Goal: Task Accomplishment & Management: Manage account settings

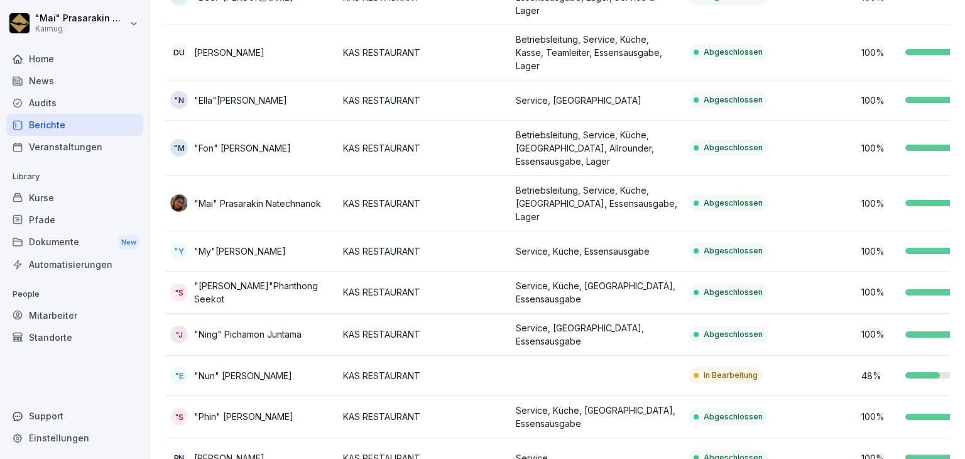
scroll to position [274, 0]
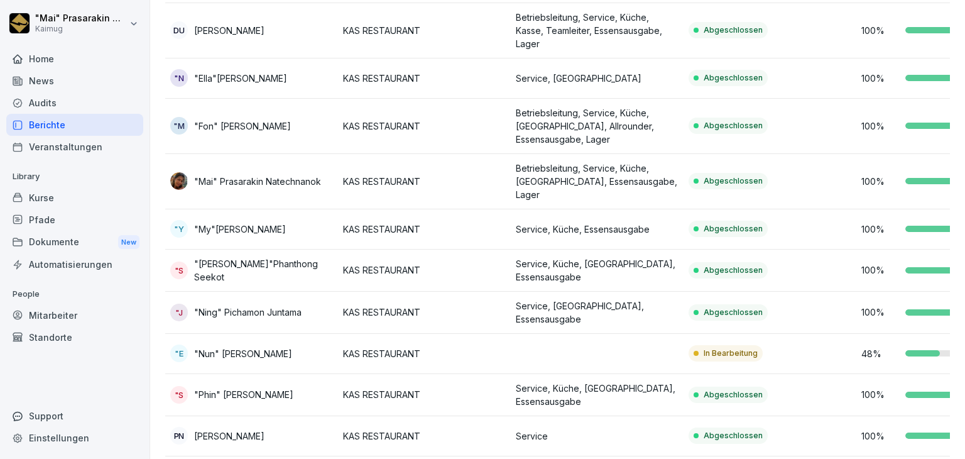
click at [410, 344] on td "KAS RESTAURANT" at bounding box center [424, 354] width 173 height 40
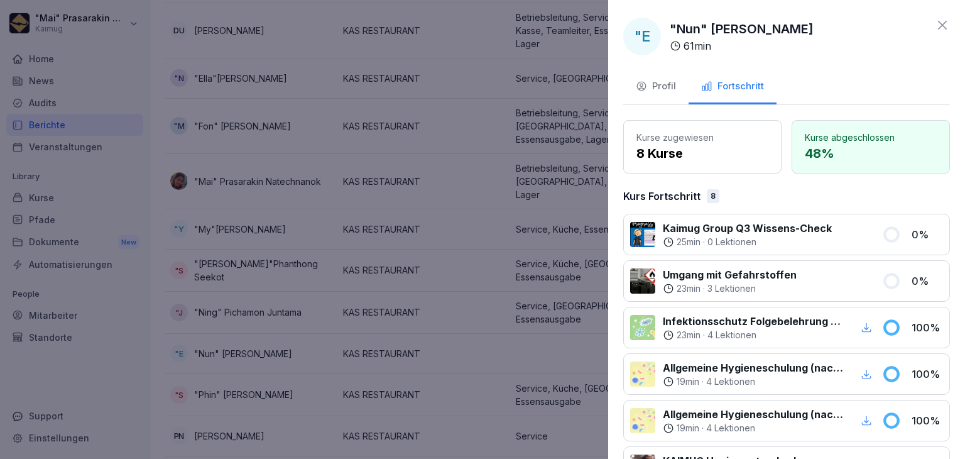
click at [677, 87] on button "Profil" at bounding box center [655, 87] width 65 height 34
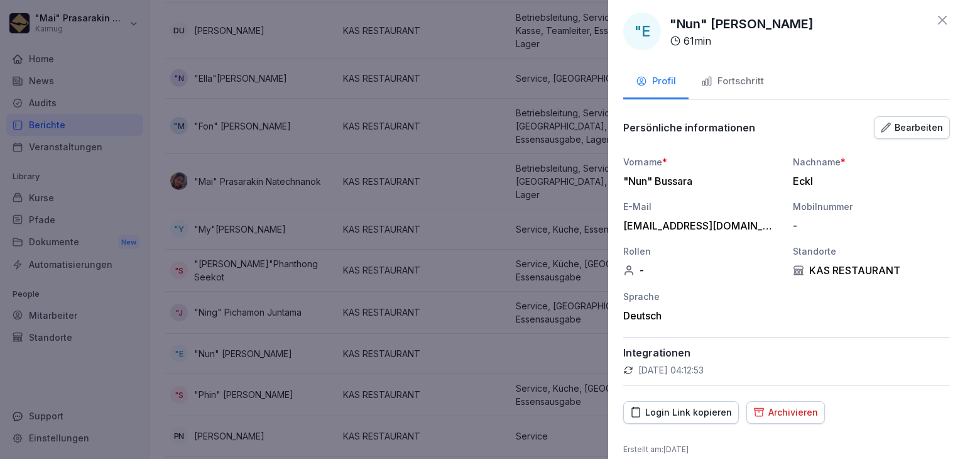
scroll to position [18, 0]
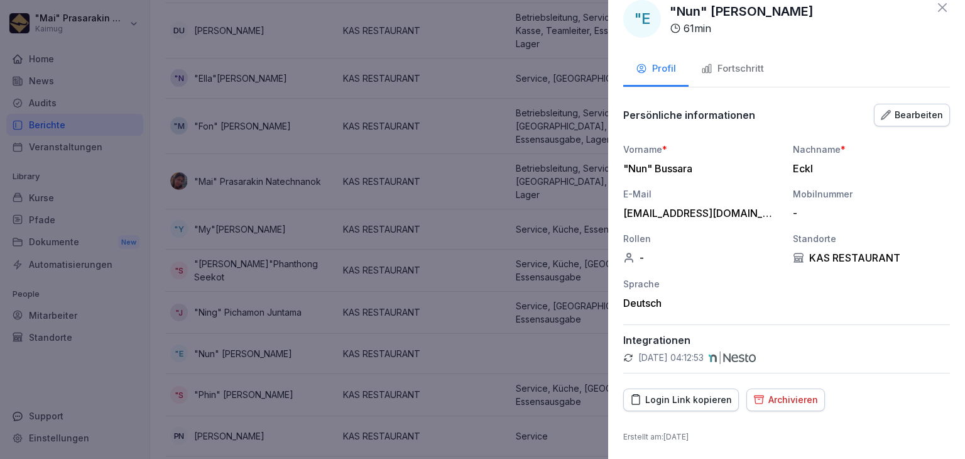
click at [794, 395] on div "Archivieren" at bounding box center [785, 400] width 65 height 14
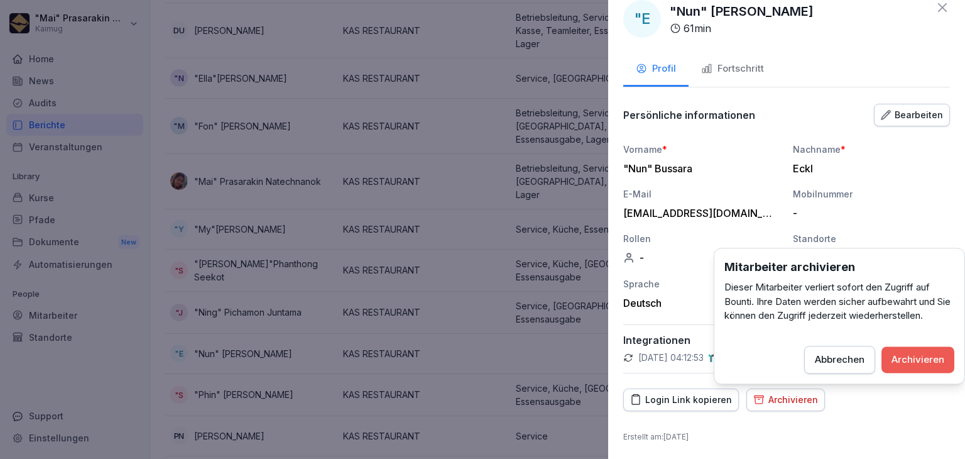
click at [933, 357] on div "Archivieren" at bounding box center [918, 360] width 53 height 14
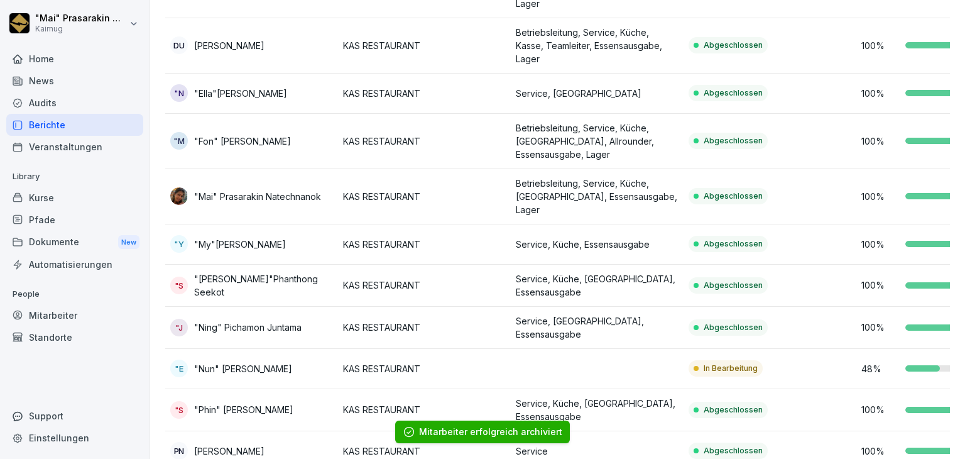
scroll to position [337, 0]
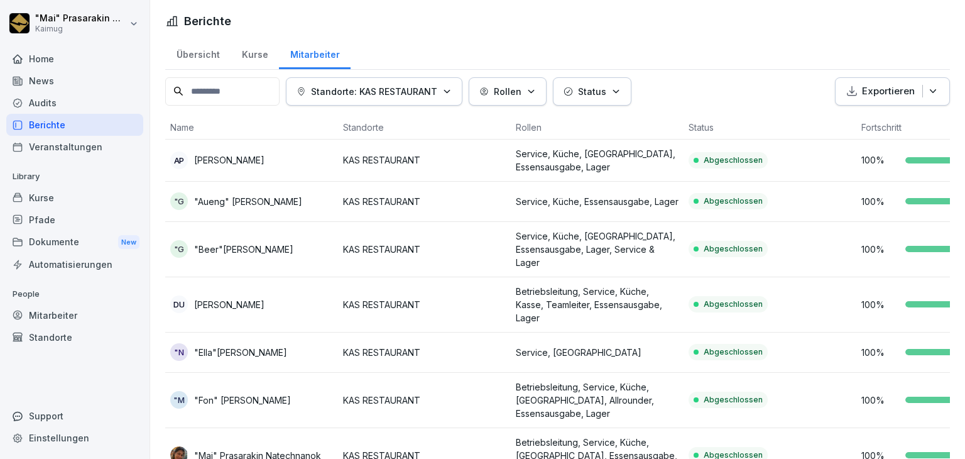
click at [201, 53] on div "Übersicht" at bounding box center [197, 53] width 65 height 32
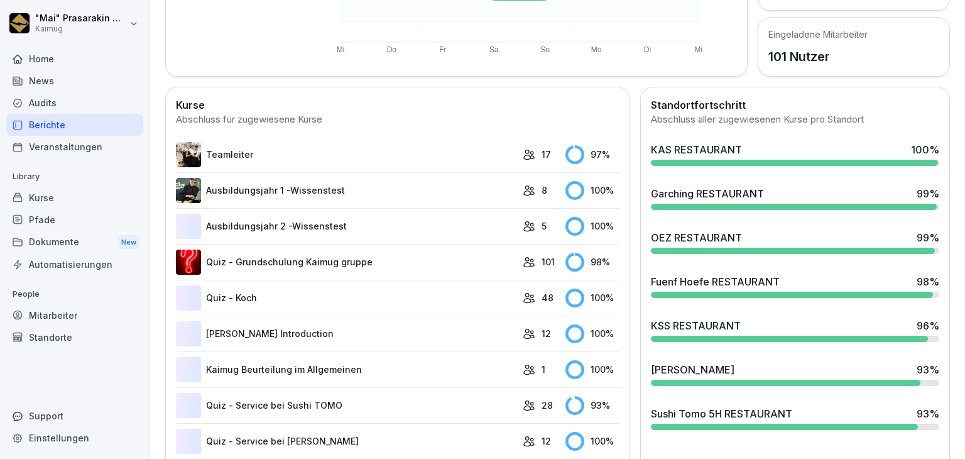
scroll to position [314, 0]
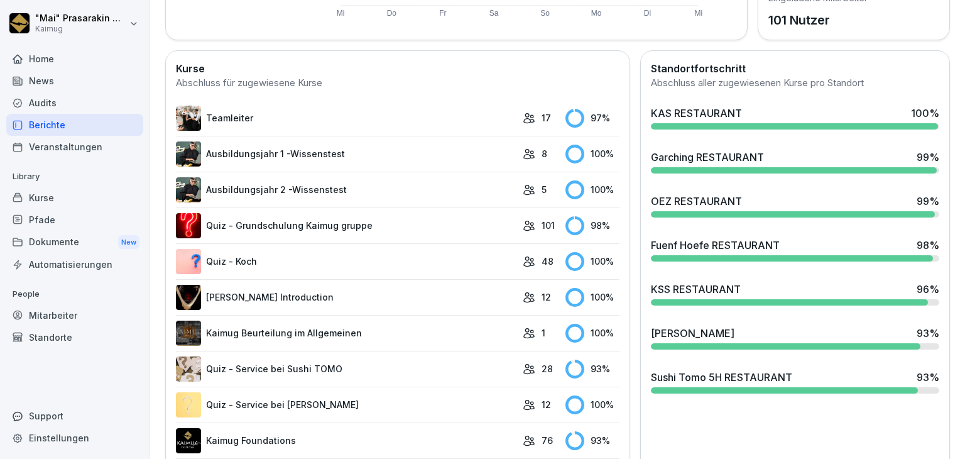
click at [674, 123] on div at bounding box center [794, 126] width 287 height 6
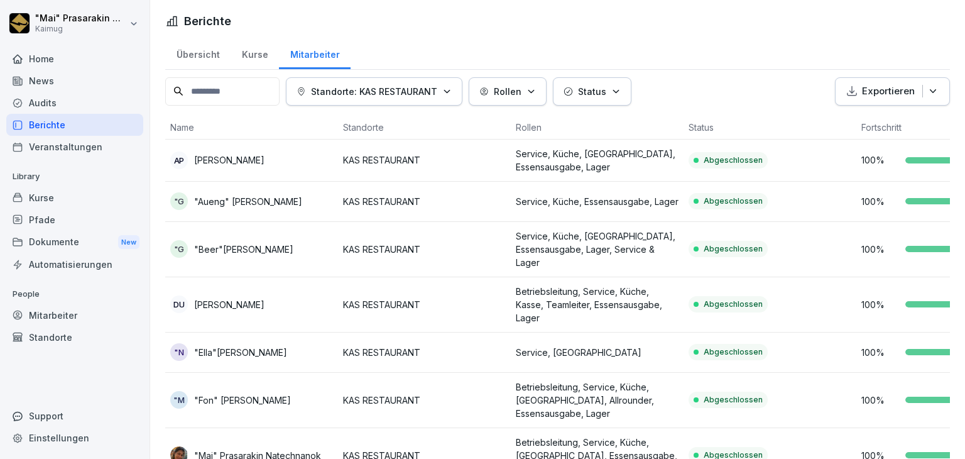
click at [205, 53] on div "Übersicht" at bounding box center [197, 53] width 65 height 32
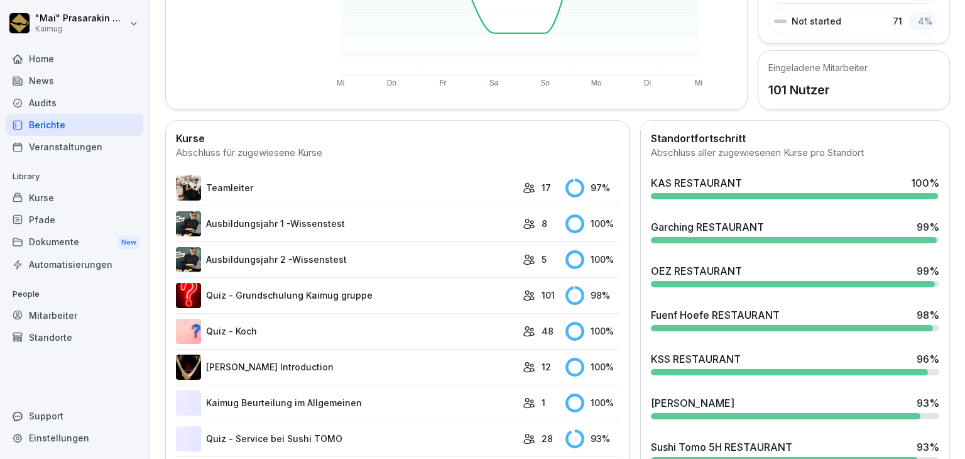
scroll to position [251, 0]
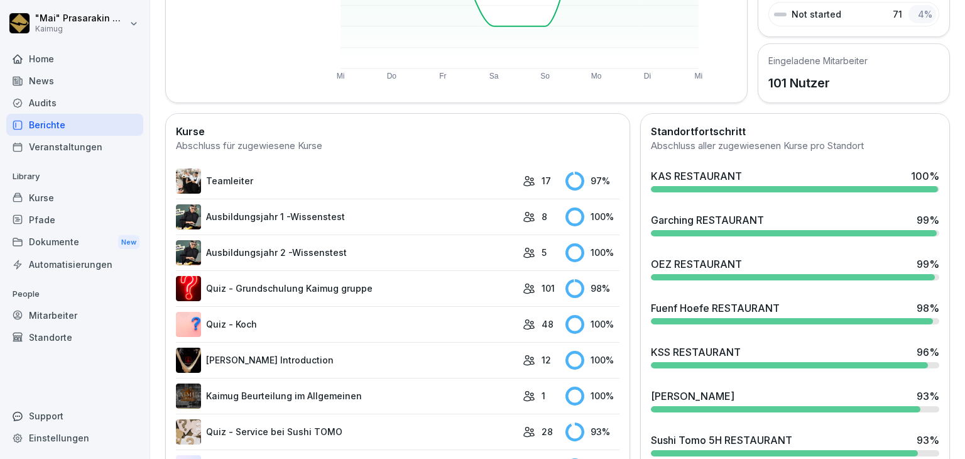
click at [728, 227] on div "Garching RESTAURANT 99 %" at bounding box center [795, 224] width 298 height 34
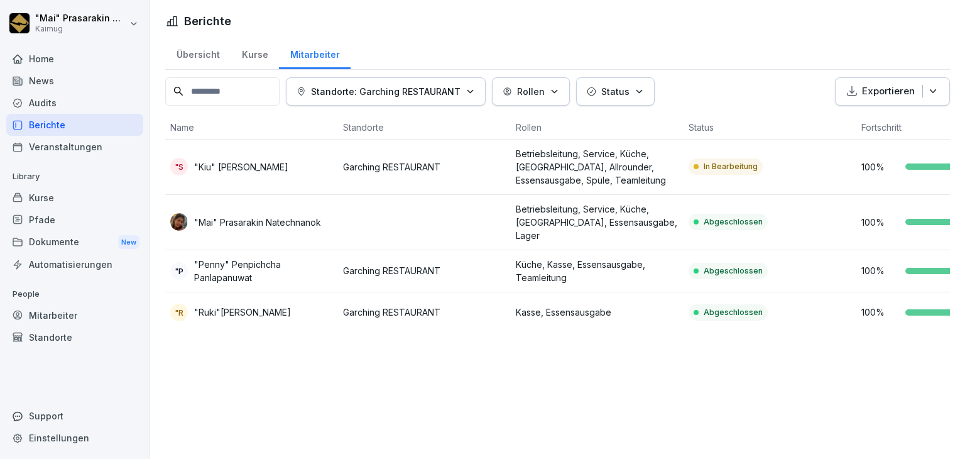
click at [202, 58] on div "Übersicht" at bounding box center [197, 53] width 65 height 32
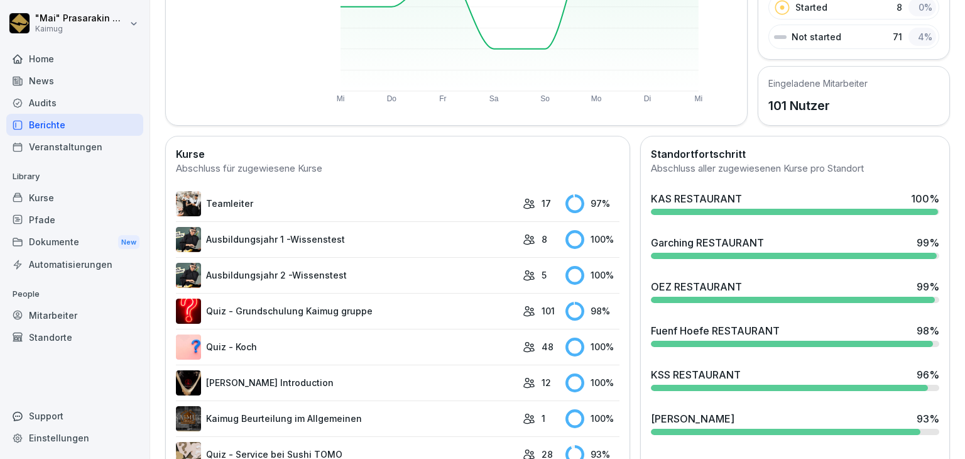
scroll to position [314, 0]
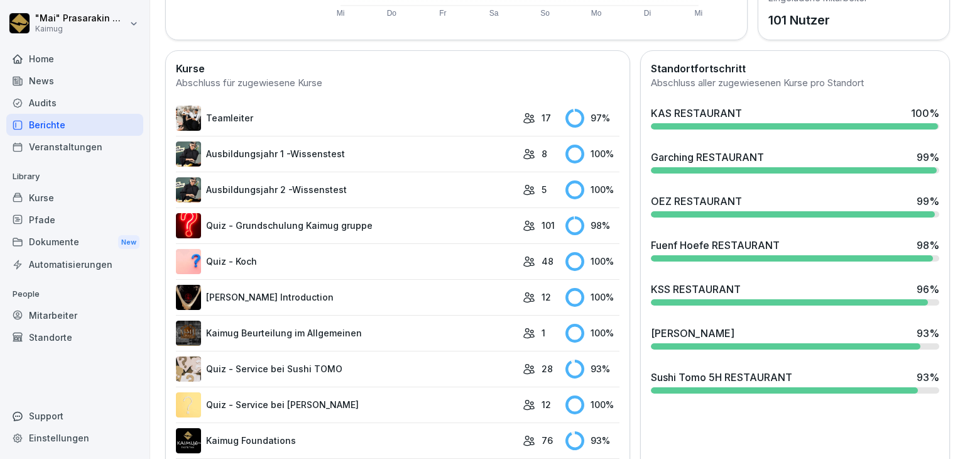
click at [688, 380] on div "Sushi Tomo 5H RESTAURANT" at bounding box center [721, 376] width 141 height 15
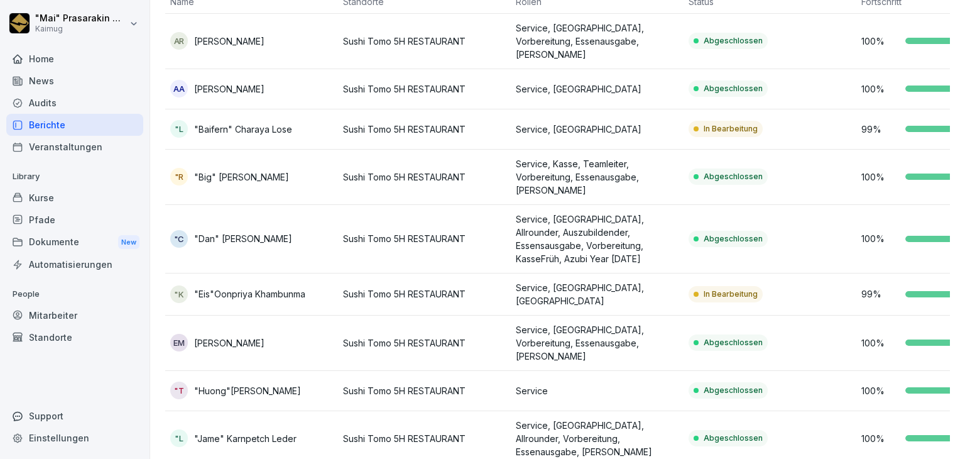
scroll to position [189, 0]
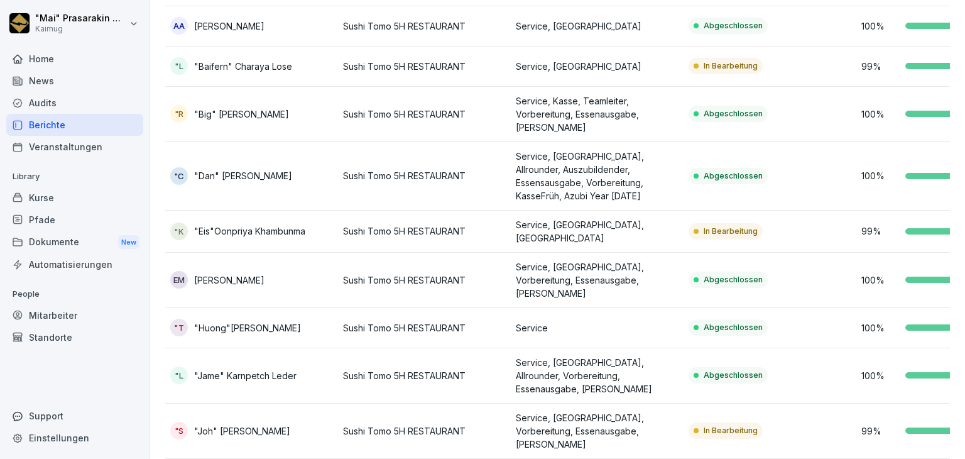
click at [580, 218] on p "Service, Kasse, Essenausgabe" at bounding box center [597, 231] width 163 height 26
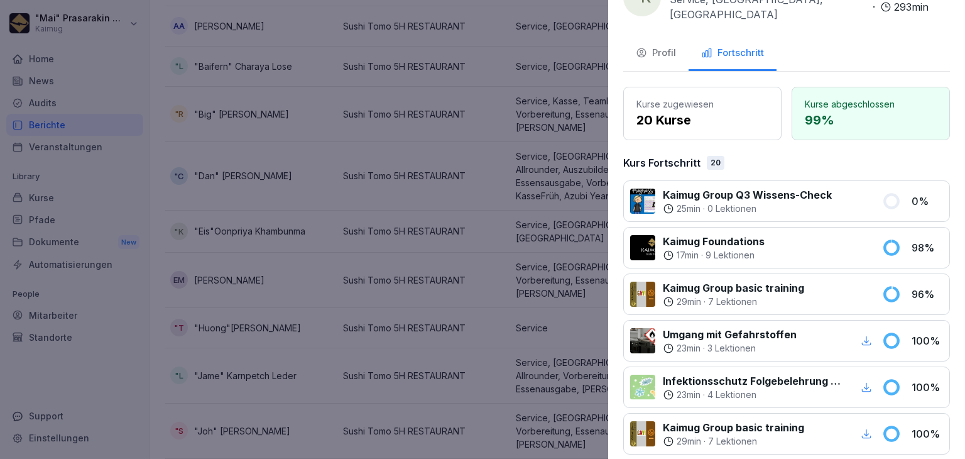
scroll to position [63, 0]
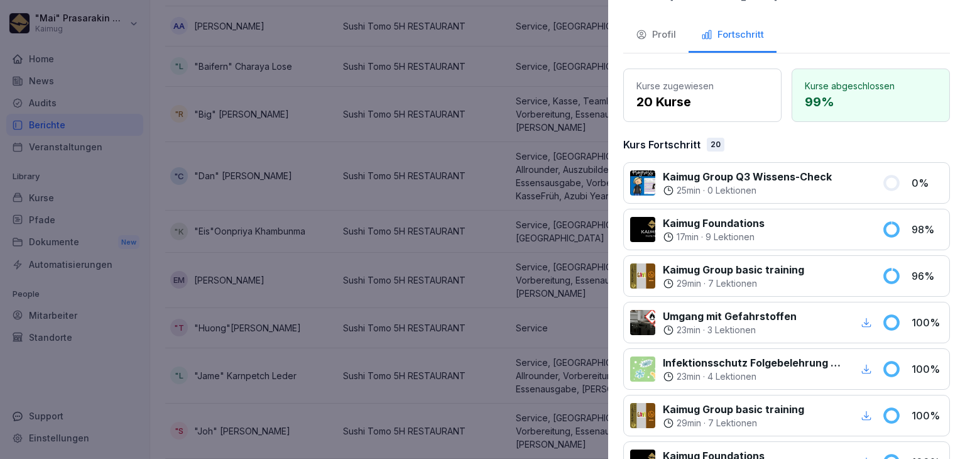
click at [661, 28] on div "Profil" at bounding box center [656, 35] width 40 height 14
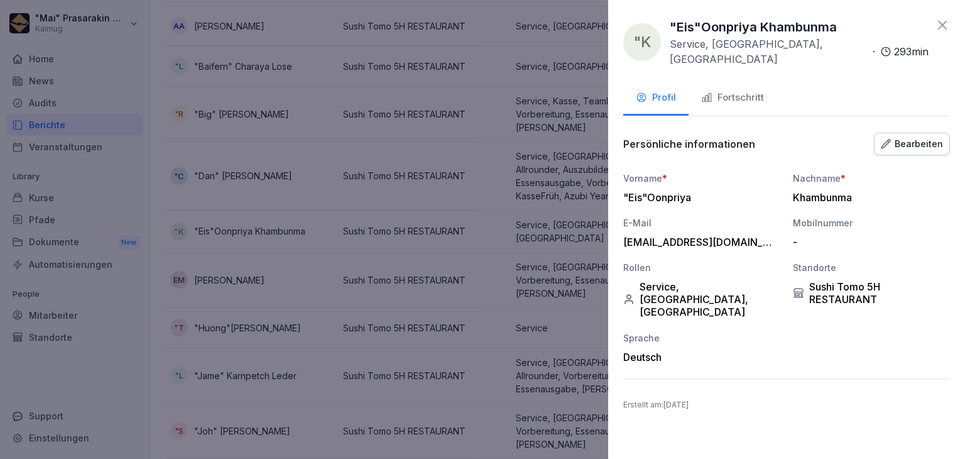
click at [948, 24] on icon at bounding box center [942, 25] width 15 height 15
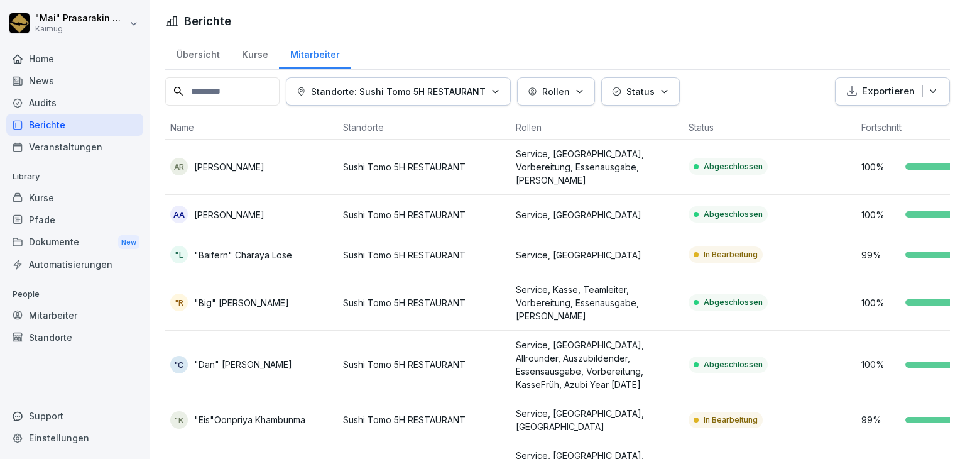
click at [880, 413] on p "99 %" at bounding box center [881, 419] width 38 height 13
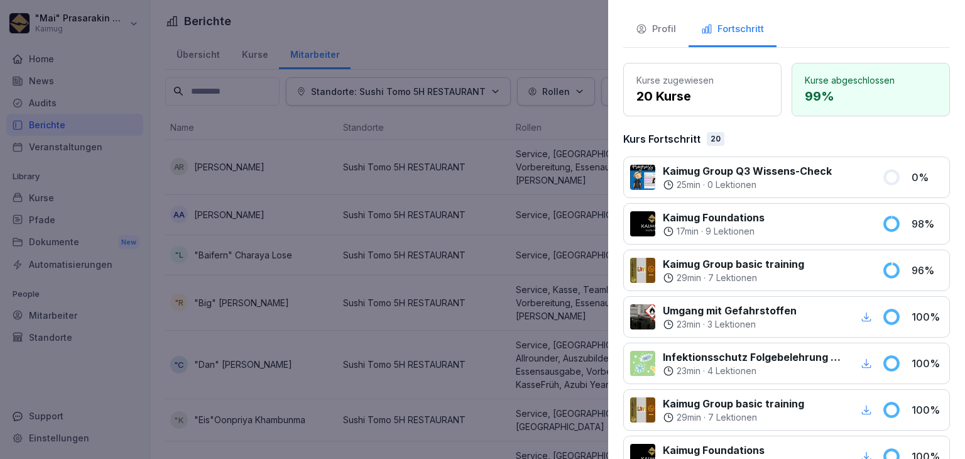
scroll to position [63, 0]
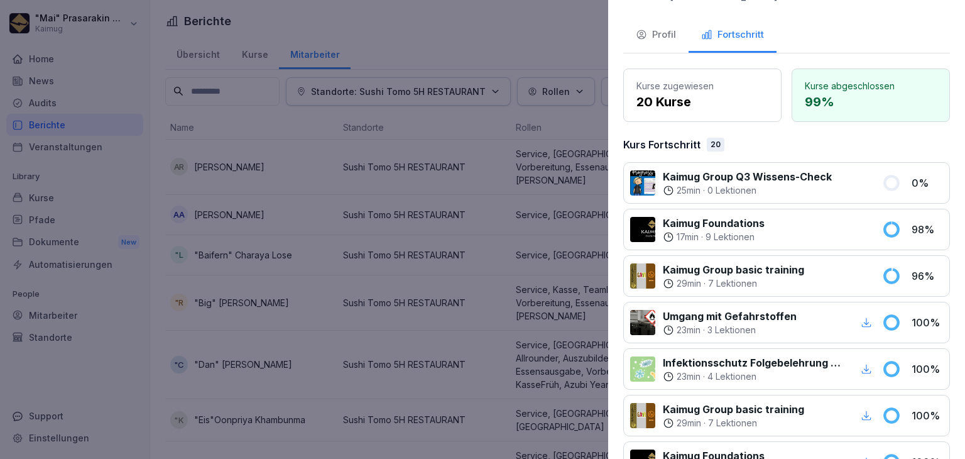
click at [667, 28] on div "Profil" at bounding box center [656, 35] width 40 height 14
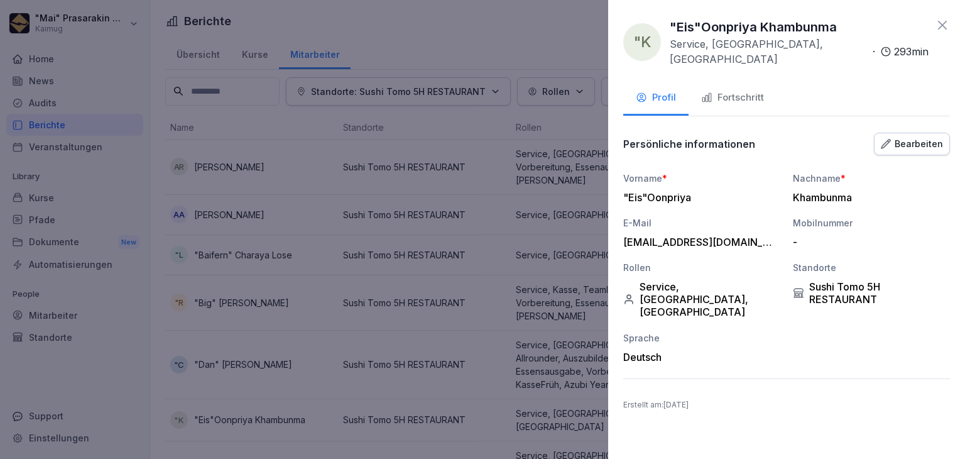
scroll to position [0, 0]
click at [939, 25] on icon at bounding box center [942, 25] width 15 height 15
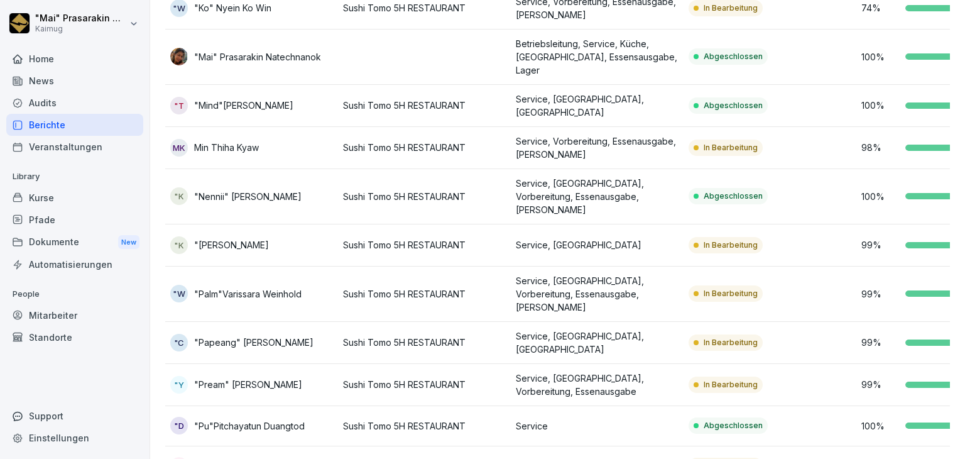
scroll to position [638, 0]
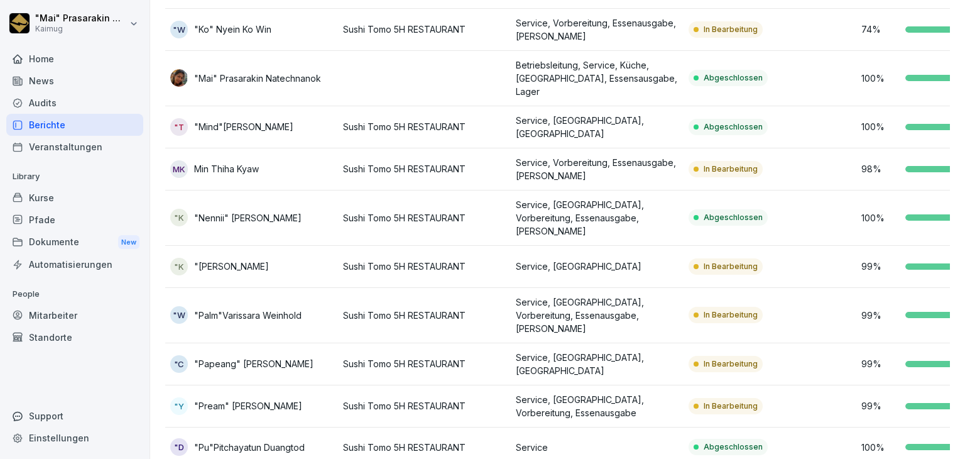
click at [333, 288] on td ""W "Palm"Varissara Weinhold" at bounding box center [251, 315] width 173 height 55
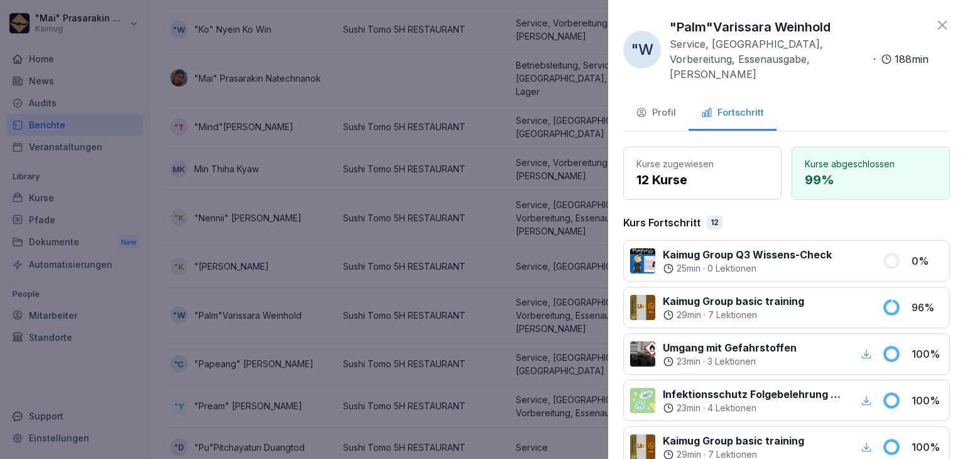
click at [666, 106] on div "Profil" at bounding box center [656, 113] width 40 height 14
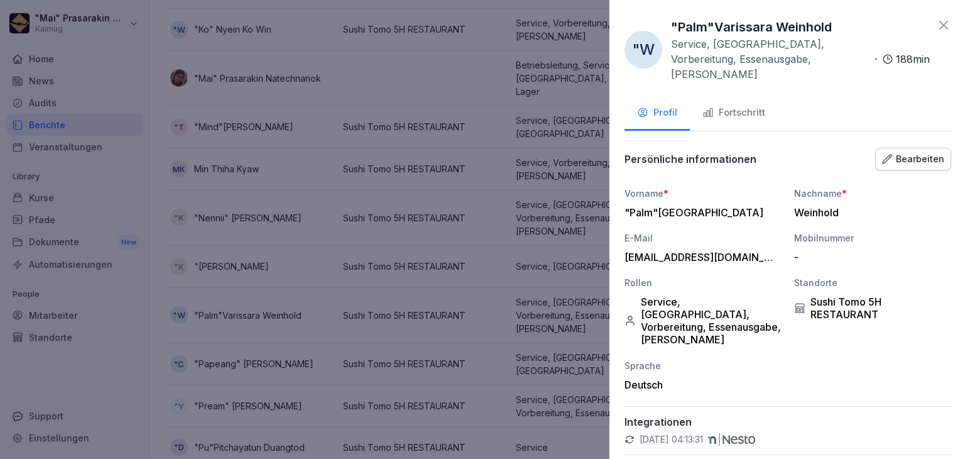
click at [397, 26] on div at bounding box center [482, 229] width 965 height 459
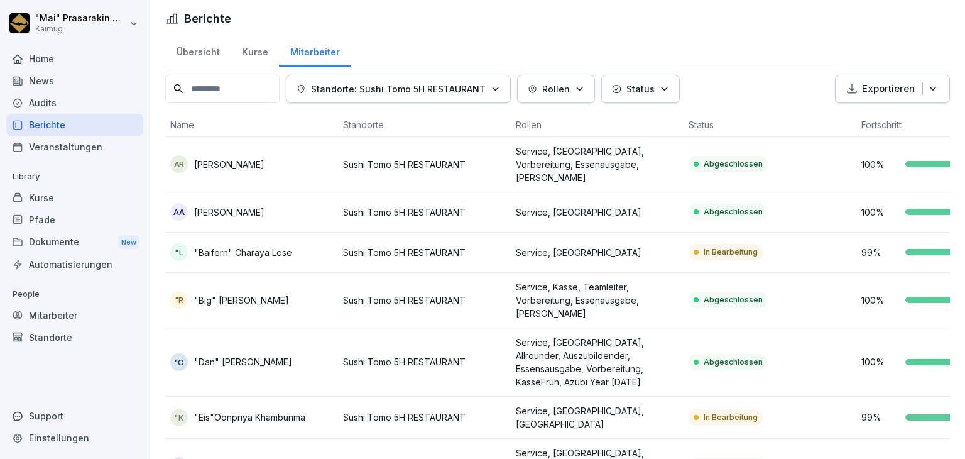
scroll to position [0, 0]
